Goal: Information Seeking & Learning: Find specific fact

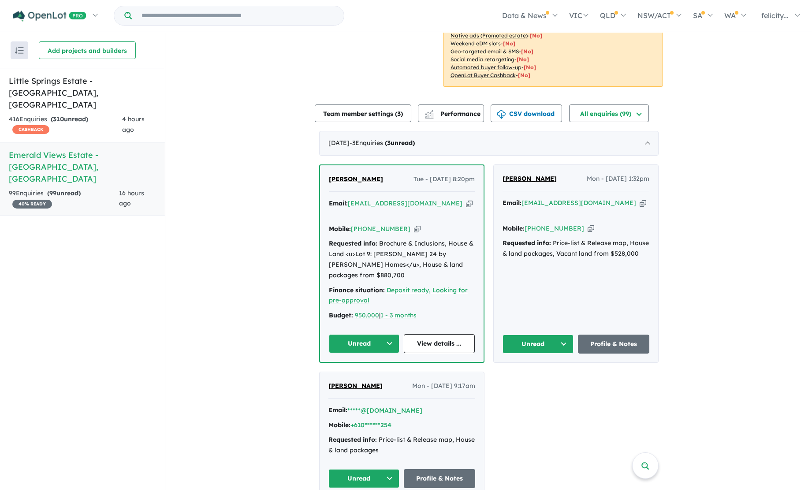
scroll to position [213, 0]
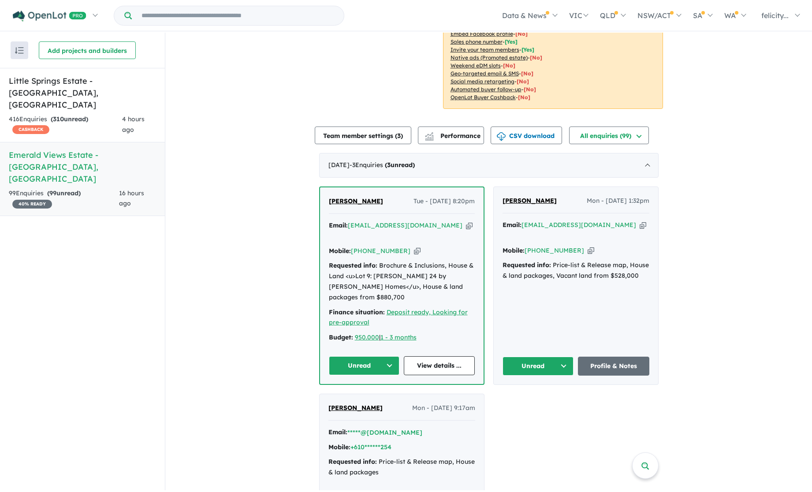
click at [640, 230] on icon "button" at bounding box center [643, 224] width 7 height 9
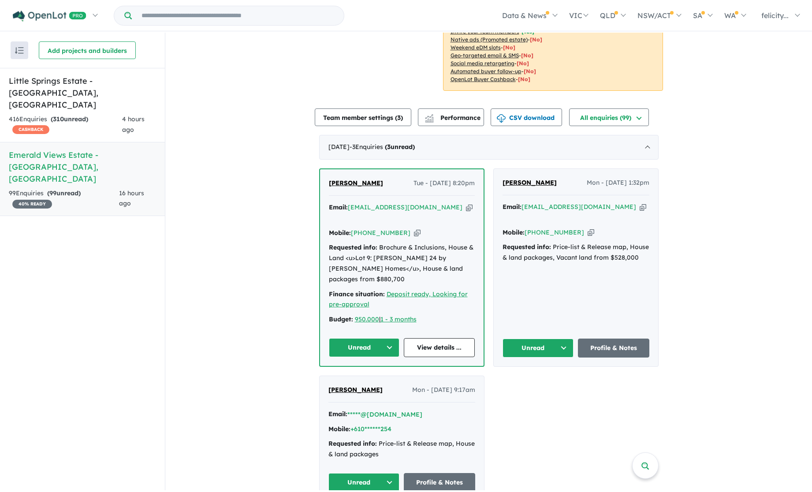
scroll to position [228, 0]
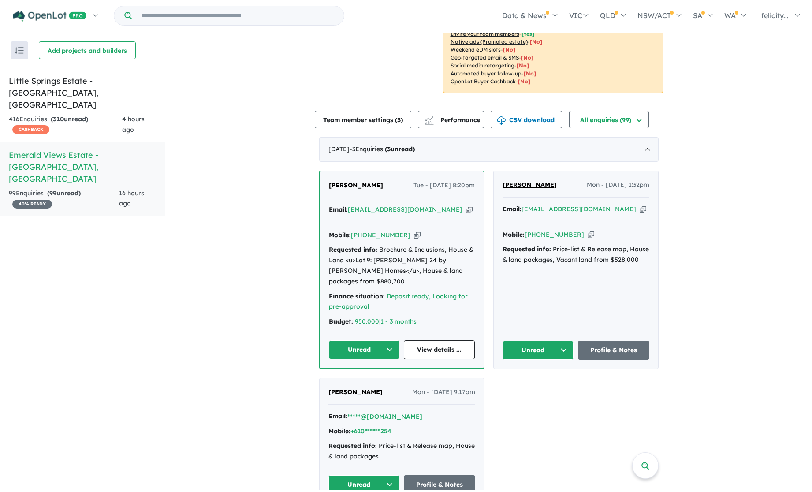
drag, startPoint x: 606, startPoint y: 324, endPoint x: 604, endPoint y: 271, distance: 53.0
click at [606, 324] on div "[PERSON_NAME] Mon - [DATE] 1:32pm Email: [EMAIL_ADDRESS][DOMAIN_NAME] Copied! M…" at bounding box center [576, 270] width 164 height 198
click at [640, 214] on icon "button" at bounding box center [643, 209] width 7 height 9
click at [588, 239] on icon "button" at bounding box center [591, 234] width 7 height 9
drag, startPoint x: 619, startPoint y: 267, endPoint x: 552, endPoint y: 260, distance: 67.8
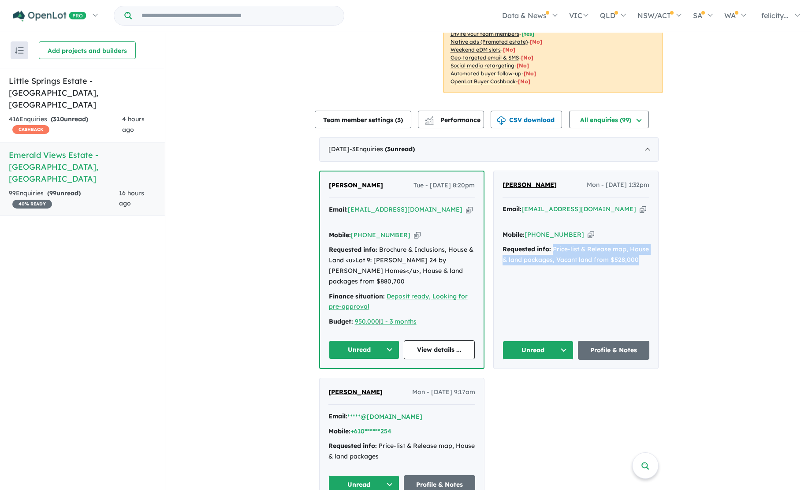
click at [552, 260] on div "Requested info: Price-list & Release map, House & land packages, Vacant land fr…" at bounding box center [576, 254] width 147 height 21
copy div "Price-list & Release map, House & land packages, Vacant land from $528,000"
drag, startPoint x: 773, startPoint y: 260, endPoint x: 685, endPoint y: 238, distance: 90.5
drag, startPoint x: 622, startPoint y: 201, endPoint x: 590, endPoint y: 205, distance: 32.0
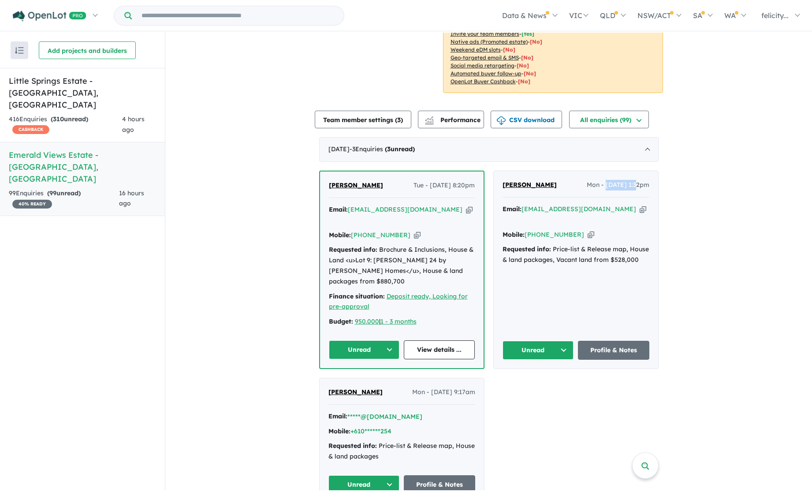
click at [590, 190] on span "Mon - [DATE] 1:32pm" at bounding box center [618, 185] width 63 height 11
copy span "[DATE]"
click at [466, 214] on icon "button" at bounding box center [469, 209] width 7 height 9
copy span "[DATE]"
drag, startPoint x: 426, startPoint y: 240, endPoint x: 416, endPoint y: 242, distance: 10.7
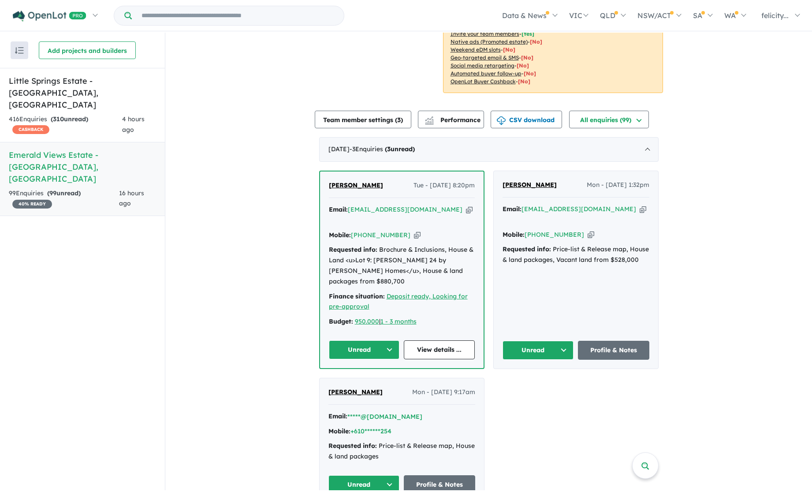
click at [422, 240] on div "Mobile: [PHONE_NUMBER] Copied!" at bounding box center [402, 235] width 146 height 11
click at [414, 240] on icon "button" at bounding box center [417, 235] width 7 height 9
click at [372, 270] on div "Requested info: Brochure & Inclusions, House & Land <u>Lot 9: [PERSON_NAME] 24 …" at bounding box center [402, 266] width 146 height 42
drag, startPoint x: 371, startPoint y: 286, endPoint x: 376, endPoint y: 259, distance: 27.3
click at [376, 259] on div "Requested info: Brochure & Inclusions, House & Land <u>Lot 9: [PERSON_NAME] 24 …" at bounding box center [402, 266] width 146 height 42
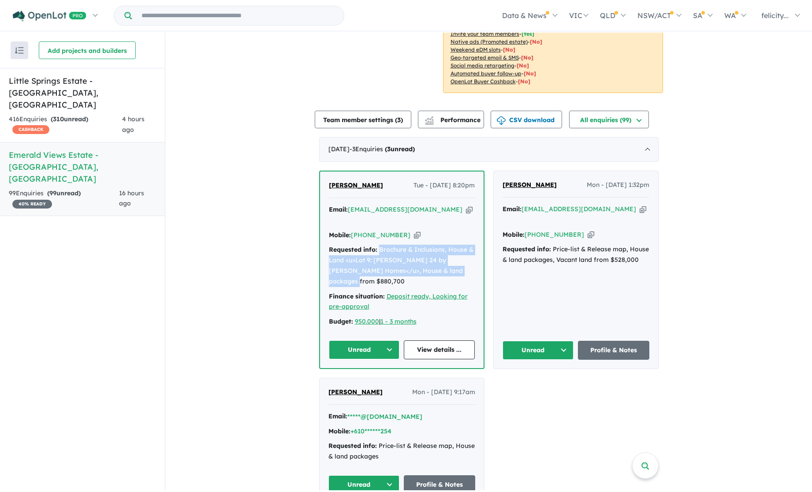
copy div "Brochure & Inclusions, House & Land <u>Lot 9: [PERSON_NAME] 24 by [PERSON_NAME]…"
drag, startPoint x: 471, startPoint y: 333, endPoint x: 450, endPoint y: 327, distance: 21.9
click at [471, 327] on div "Budget: 950.000 | 1 - 3 months" at bounding box center [402, 322] width 146 height 11
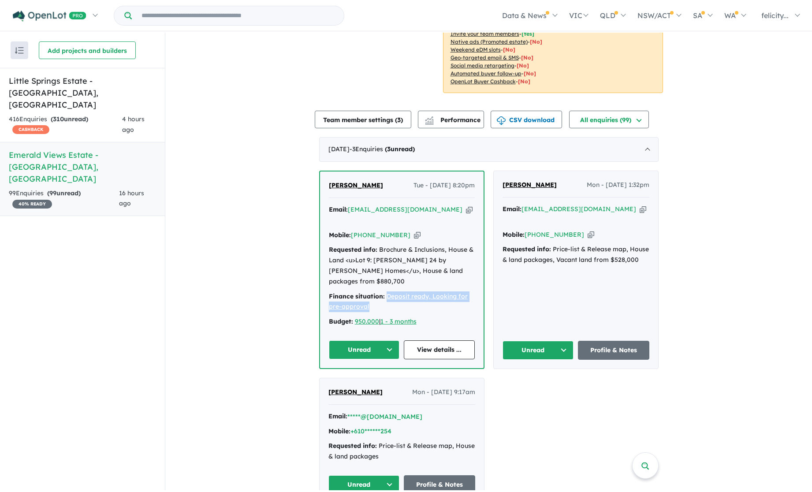
drag, startPoint x: 398, startPoint y: 313, endPoint x: 385, endPoint y: 304, distance: 15.5
click at [385, 304] on div "Finance situation: Deposit ready, Looking for pre-approval" at bounding box center [402, 301] width 146 height 21
copy u "Deposit ready, Looking for pre-approval"
drag, startPoint x: 427, startPoint y: 328, endPoint x: 353, endPoint y: 332, distance: 73.7
click at [353, 327] on div "Budget: 950.000 | 1 - 3 months" at bounding box center [402, 322] width 146 height 11
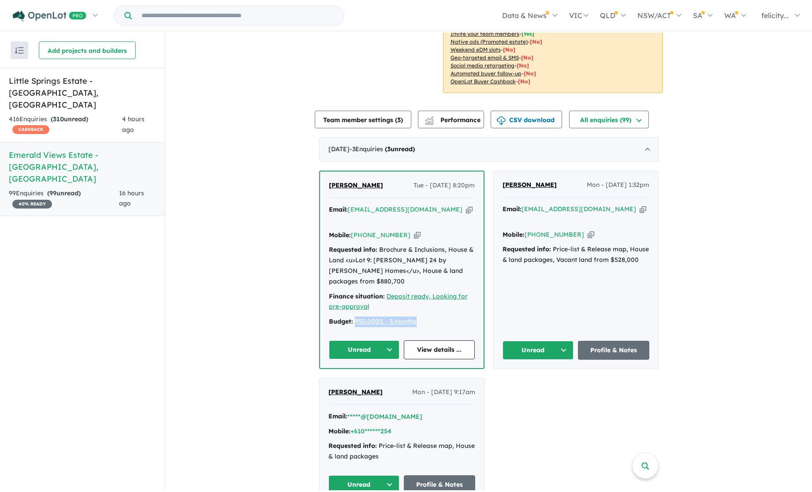
copy div "950.000 | 1 - 3 months"
